Goal: Obtain resource: Download file/media

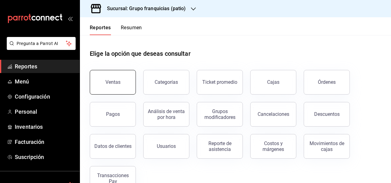
click at [122, 81] on button "Ventas" at bounding box center [113, 82] width 46 height 25
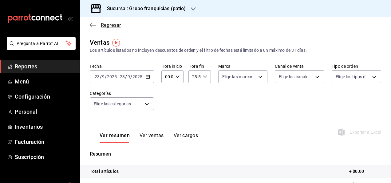
click at [93, 25] on icon "button" at bounding box center [93, 25] width 6 height 6
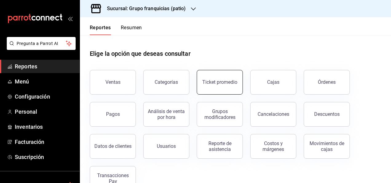
click at [212, 86] on button "Ticket promedio" at bounding box center [220, 82] width 46 height 25
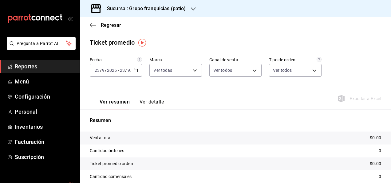
click at [155, 102] on button "Ver detalle" at bounding box center [152, 104] width 24 height 10
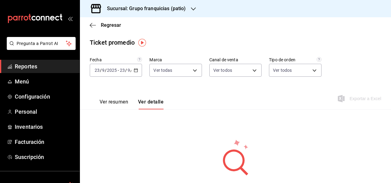
click at [134, 71] on \(Stroke\) "button" at bounding box center [136, 70] width 4 height 3
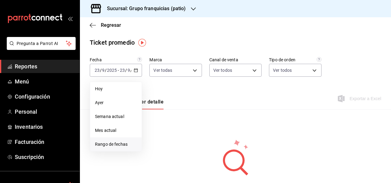
click at [128, 144] on span "Rango de fechas" at bounding box center [116, 144] width 42 height 6
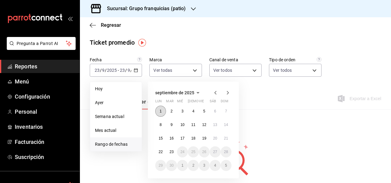
click at [160, 110] on abbr "1" at bounding box center [161, 111] width 2 height 4
click at [162, 151] on abbr "22" at bounding box center [161, 152] width 4 height 4
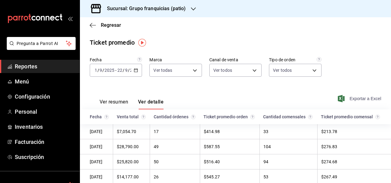
click at [346, 98] on span "Exportar a Excel" at bounding box center [360, 98] width 42 height 7
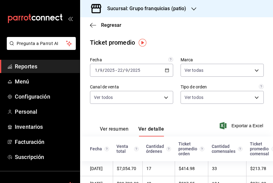
click at [172, 8] on h3 "Sucursal: Grupo franquicias (patio)" at bounding box center [144, 8] width 84 height 7
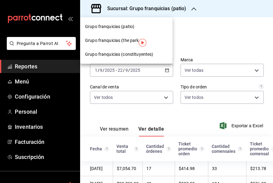
click at [199, 31] on div at bounding box center [136, 91] width 273 height 183
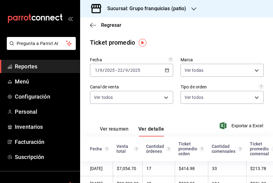
click at [165, 72] on icon "button" at bounding box center [167, 70] width 4 height 4
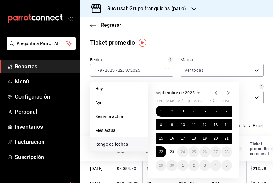
click at [214, 92] on icon "button" at bounding box center [215, 92] width 7 height 7
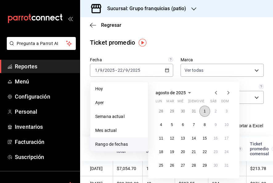
click at [204, 110] on abbr "1" at bounding box center [204, 111] width 2 height 4
click at [222, 162] on button "31" at bounding box center [226, 165] width 11 height 11
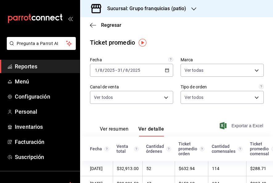
click at [230, 127] on span "Exportar a Excel" at bounding box center [242, 125] width 42 height 7
click at [169, 74] on div "[DATE] [DATE] - [DATE] [DATE]" at bounding box center [131, 70] width 83 height 13
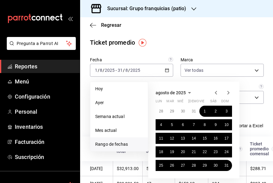
click at [217, 94] on icon "button" at bounding box center [215, 92] width 7 height 7
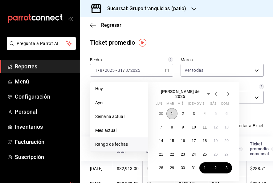
click at [172, 113] on abbr "1" at bounding box center [172, 113] width 2 height 4
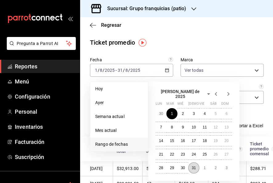
click at [192, 162] on button "31" at bounding box center [193, 167] width 11 height 11
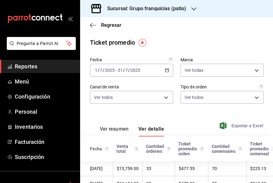
click at [233, 125] on span "Exportar a Excel" at bounding box center [242, 125] width 42 height 7
click at [153, 76] on div "[DATE] [DATE] - [DATE] [DATE]" at bounding box center [131, 70] width 83 height 13
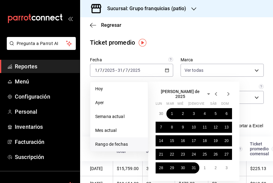
click at [219, 90] on icon "button" at bounding box center [215, 93] width 7 height 7
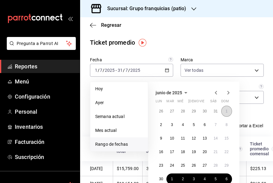
click at [225, 106] on button "1" at bounding box center [226, 111] width 11 height 11
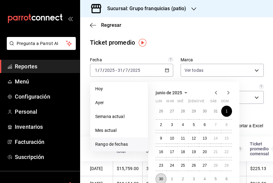
click at [162, 177] on abbr "30" at bounding box center [161, 179] width 4 height 4
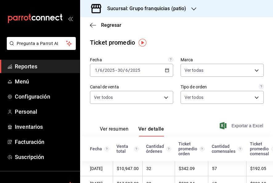
click at [226, 124] on span "Exportar a Excel" at bounding box center [242, 125] width 42 height 7
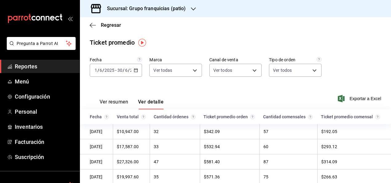
click at [178, 11] on h3 "Sucursal: Grupo franquicias (patio)" at bounding box center [144, 8] width 84 height 7
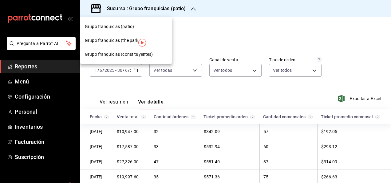
click at [144, 54] on span "Grupo franquicias (constituyentes)" at bounding box center [119, 54] width 68 height 6
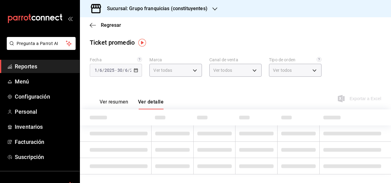
type input "4031477e-e053-4d93-b9af-a5eea3e67119"
type input "PARROT,UBER_EATS,RAPPI,DIDI_FOOD,ONLINE"
type input "af731681-7b67-4dd8-9205-c99a826f2589,86c9433c-4b91-4e8b-b49e-b35393f07b19,53c26…"
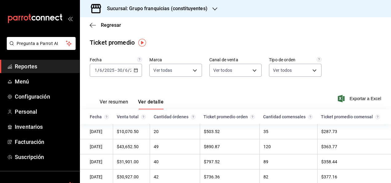
click at [135, 71] on icon "button" at bounding box center [136, 70] width 4 height 4
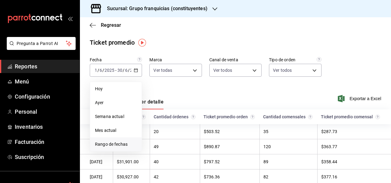
click at [124, 143] on span "Rango de fechas" at bounding box center [116, 144] width 42 height 6
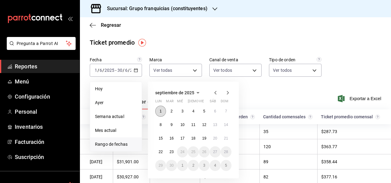
click at [158, 112] on button "1" at bounding box center [160, 111] width 11 height 11
click at [163, 155] on button "22" at bounding box center [160, 151] width 11 height 11
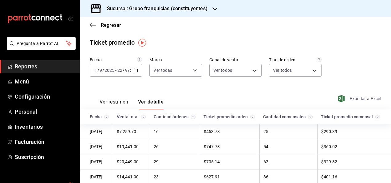
click at [361, 99] on span "Exportar a Excel" at bounding box center [360, 98] width 42 height 7
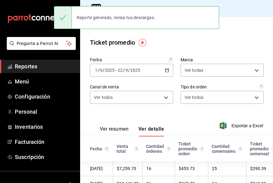
click at [162, 67] on div "[DATE] [DATE] - [DATE] [DATE]" at bounding box center [131, 70] width 83 height 13
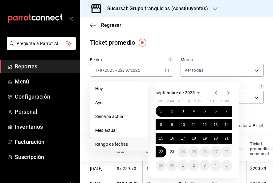
click at [214, 90] on icon "button" at bounding box center [215, 92] width 7 height 7
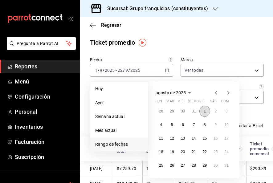
click at [204, 111] on abbr "1" at bounding box center [204, 111] width 2 height 4
click at [225, 163] on button "31" at bounding box center [226, 165] width 11 height 11
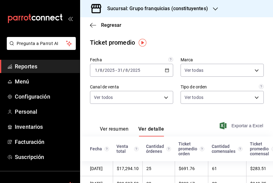
click at [236, 127] on span "Exportar a Excel" at bounding box center [242, 125] width 42 height 7
click at [157, 70] on div "[DATE] [DATE] - [DATE] [DATE]" at bounding box center [131, 70] width 83 height 13
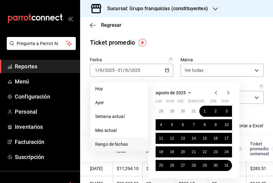
click at [214, 89] on icon "button" at bounding box center [215, 92] width 7 height 7
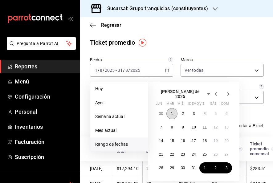
click at [173, 113] on button "1" at bounding box center [171, 113] width 11 height 11
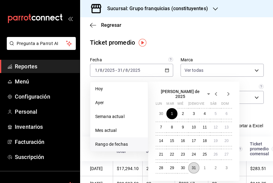
click at [194, 162] on button "31" at bounding box center [193, 167] width 11 height 11
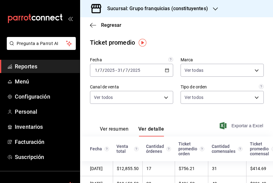
click at [235, 125] on span "Exportar a Excel" at bounding box center [242, 125] width 42 height 7
click at [163, 65] on div "[DATE] [DATE] - [DATE] [DATE]" at bounding box center [131, 70] width 83 height 13
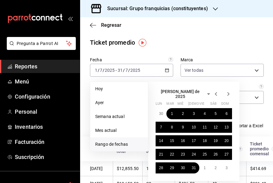
click at [213, 92] on icon "button" at bounding box center [215, 93] width 7 height 7
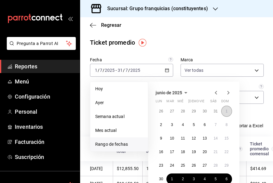
click at [230, 113] on button "1" at bounding box center [226, 111] width 11 height 11
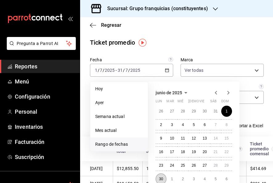
click at [163, 178] on abbr "30" at bounding box center [161, 179] width 4 height 4
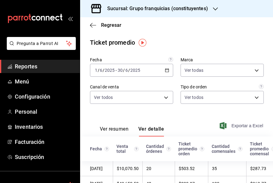
click at [225, 123] on span "Exportar a Excel" at bounding box center [242, 125] width 42 height 7
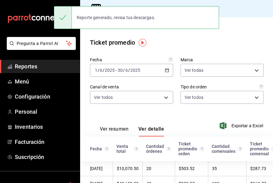
click at [190, 33] on div "Regresar" at bounding box center [176, 25] width 193 height 16
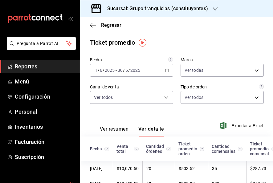
click at [223, 46] on div "Ticket promedio" at bounding box center [176, 42] width 193 height 9
drag, startPoint x: 223, startPoint y: 46, endPoint x: 205, endPoint y: 9, distance: 41.1
click at [205, 9] on div "Sucursal: Grupo franquicias (constituyentes) Regresar Ticket promedio Fecha [DA…" at bounding box center [176, 91] width 193 height 183
click at [205, 9] on h3 "Sucursal: Grupo franquicias (constituyentes)" at bounding box center [155, 8] width 106 height 7
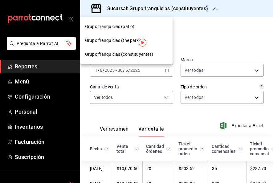
click at [126, 43] on span "Grupo franquicias (the park)" at bounding box center [112, 40] width 55 height 6
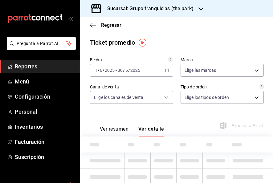
type input "51b0612d-0bc9-4dd2-8441-39dfe55025e1"
type input "PARROT,UBER_EATS,RAPPI,DIDI_FOOD,ONLINE"
type input "7a84c13e-6cf7-4ffe-bb4f-6c105142f344,435704cc-29ee-4c6e-bfda-3346f965b59d,0bf08…"
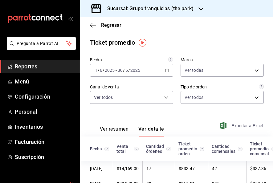
click at [230, 126] on span "Exportar a Excel" at bounding box center [242, 125] width 42 height 7
click at [153, 70] on div "[DATE] [DATE] - [DATE] [DATE]" at bounding box center [131, 70] width 83 height 13
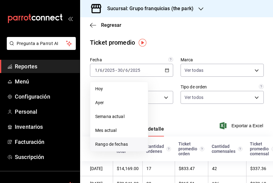
click at [131, 140] on li "Rango de fechas" at bounding box center [119, 144] width 58 height 14
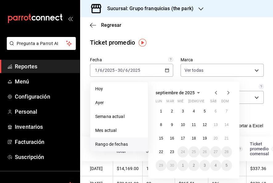
click at [218, 93] on icon "button" at bounding box center [215, 92] width 7 height 7
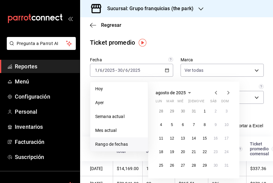
click at [218, 93] on icon "button" at bounding box center [215, 92] width 7 height 7
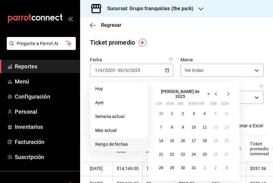
click at [215, 94] on icon "button" at bounding box center [215, 93] width 7 height 7
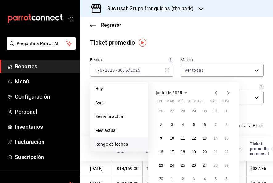
click at [230, 90] on icon "button" at bounding box center [227, 92] width 7 height 7
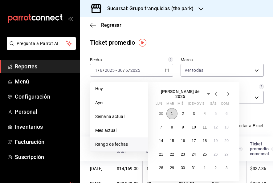
click at [171, 111] on abbr "1" at bounding box center [172, 113] width 2 height 4
click at [193, 167] on abbr "31" at bounding box center [193, 168] width 4 height 4
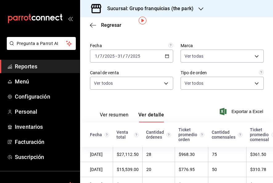
scroll to position [6, 0]
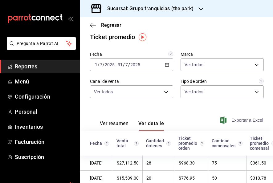
click at [227, 121] on span "Exportar a Excel" at bounding box center [242, 119] width 42 height 7
click at [162, 67] on div "[DATE] [DATE] - [DATE] [DATE]" at bounding box center [131, 64] width 83 height 13
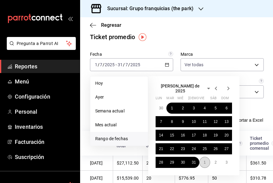
click at [206, 160] on button "1" at bounding box center [204, 162] width 11 height 11
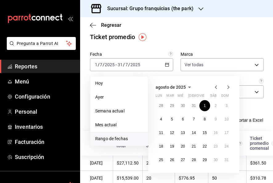
click at [217, 83] on div "agosto de 2025 lun mar [PERSON_NAME] vie sáb dom 28 29 30 31 1 2 3 4 5 6 7 8 9 …" at bounding box center [193, 124] width 91 height 97
click at [206, 107] on button "1" at bounding box center [204, 105] width 11 height 11
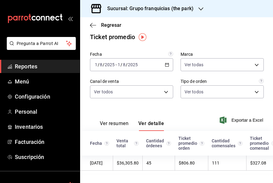
click at [161, 62] on div "[DATE] [DATE] - [DATE] [DATE]" at bounding box center [131, 64] width 83 height 13
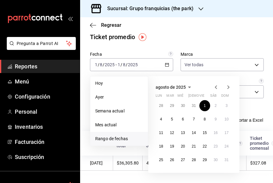
click at [216, 84] on icon "button" at bounding box center [215, 86] width 7 height 7
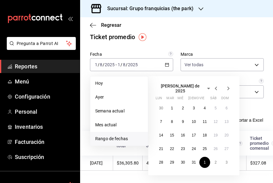
click at [228, 86] on icon "button" at bounding box center [227, 88] width 7 height 7
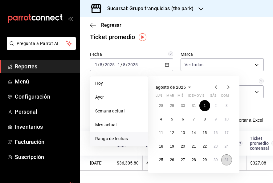
click at [225, 156] on button "31" at bounding box center [226, 159] width 11 height 11
click at [202, 103] on button "1" at bounding box center [204, 105] width 11 height 11
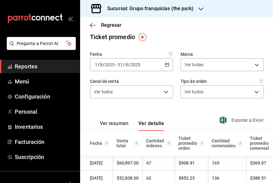
click at [227, 120] on span "Exportar a Excel" at bounding box center [242, 119] width 42 height 7
click at [162, 61] on div "[DATE] [DATE] - [DATE] [DATE]" at bounding box center [131, 64] width 83 height 13
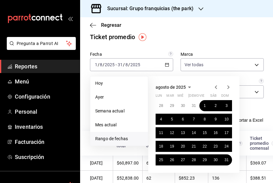
click at [227, 87] on icon "button" at bounding box center [227, 86] width 7 height 7
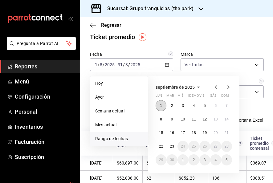
click at [162, 105] on button "1" at bounding box center [160, 105] width 11 height 11
click at [164, 145] on button "22" at bounding box center [160, 146] width 11 height 11
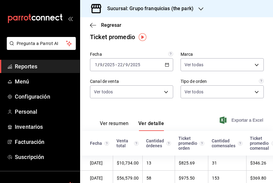
click at [233, 123] on span "Exportar a Excel" at bounding box center [242, 119] width 42 height 7
